Goal: Task Accomplishment & Management: Manage account settings

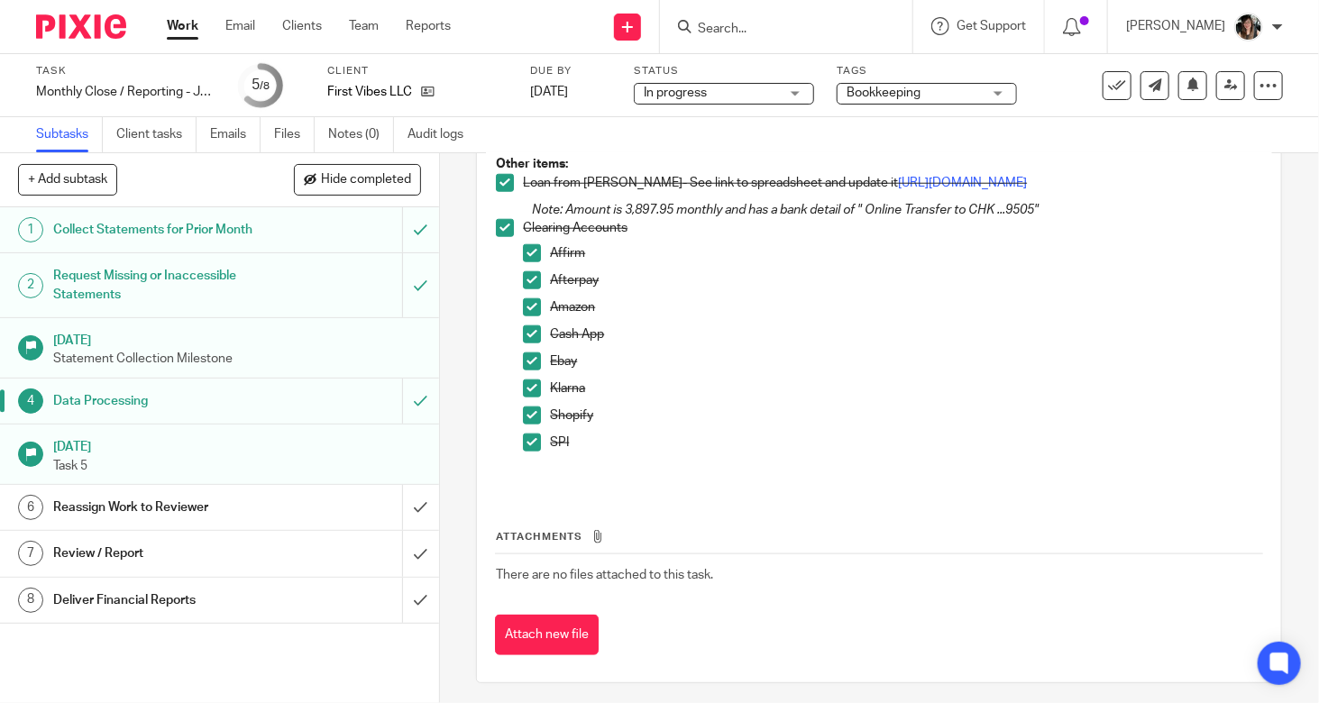
scroll to position [854, 0]
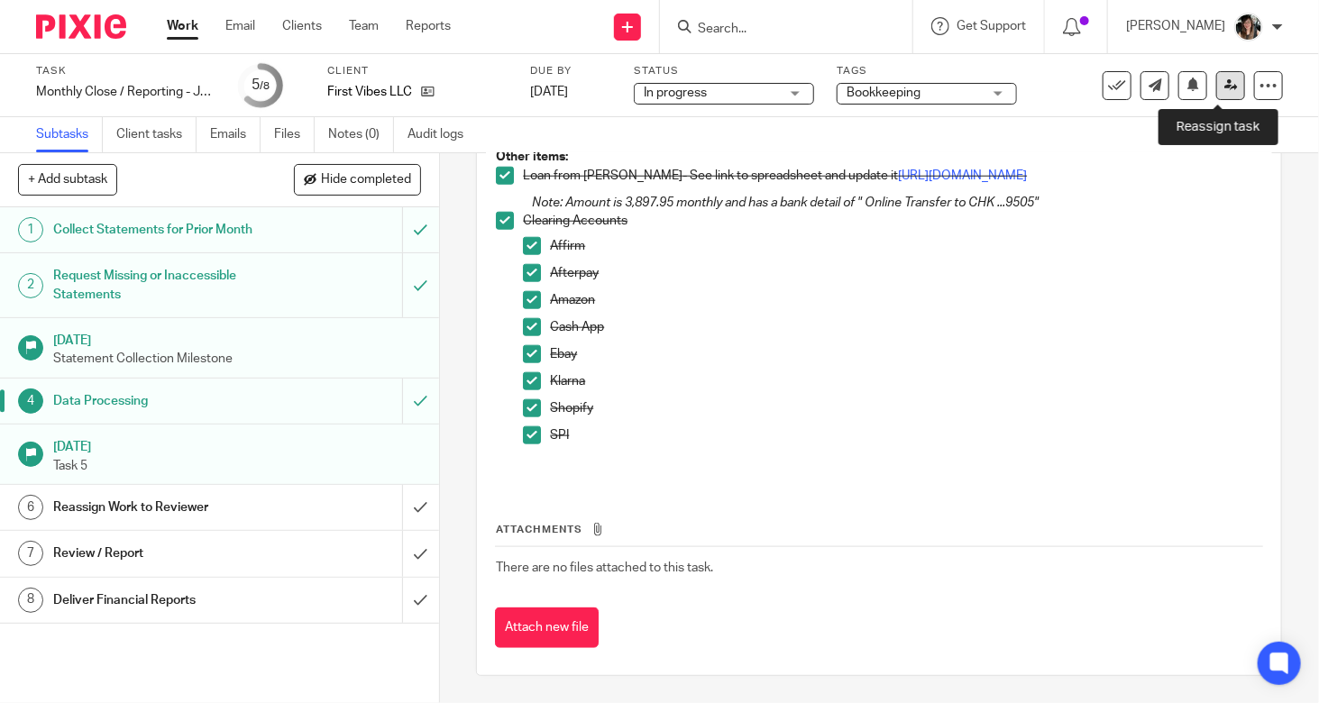
click at [1224, 82] on icon at bounding box center [1231, 85] width 14 height 14
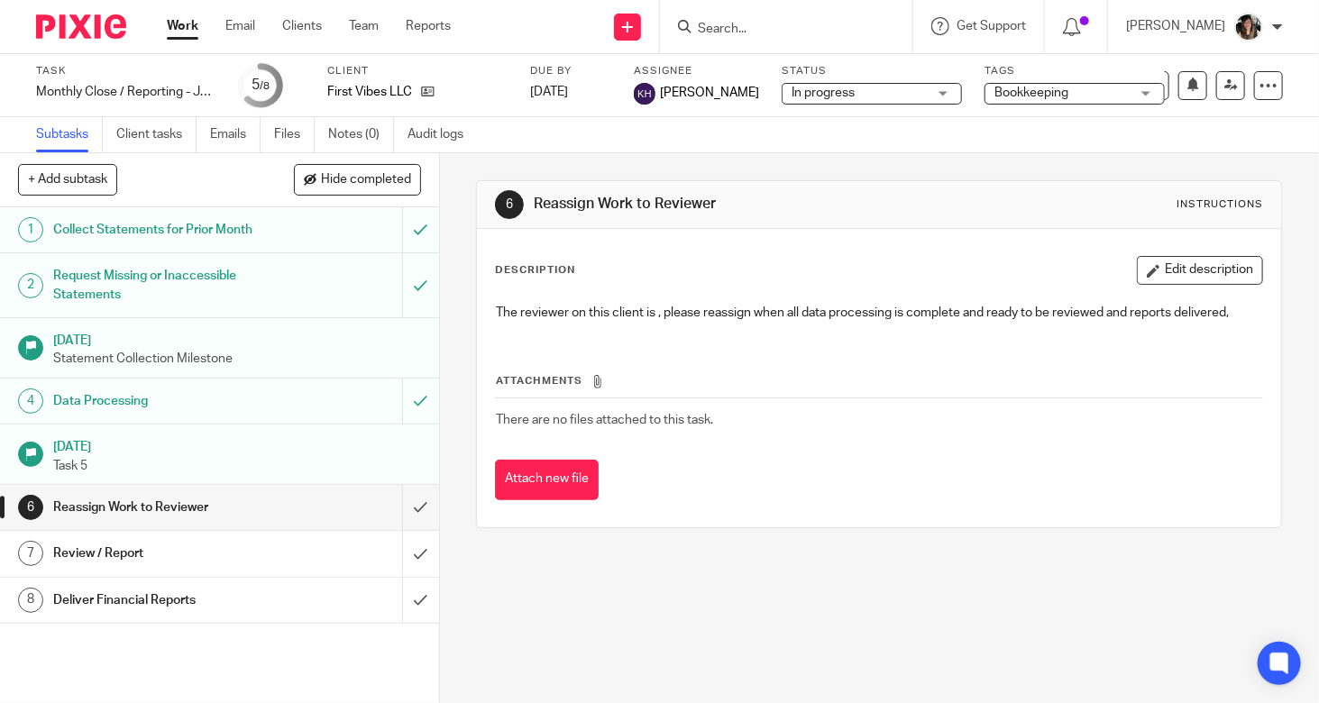
click at [179, 28] on link "Work" at bounding box center [183, 26] width 32 height 18
